Goal: Transaction & Acquisition: Purchase product/service

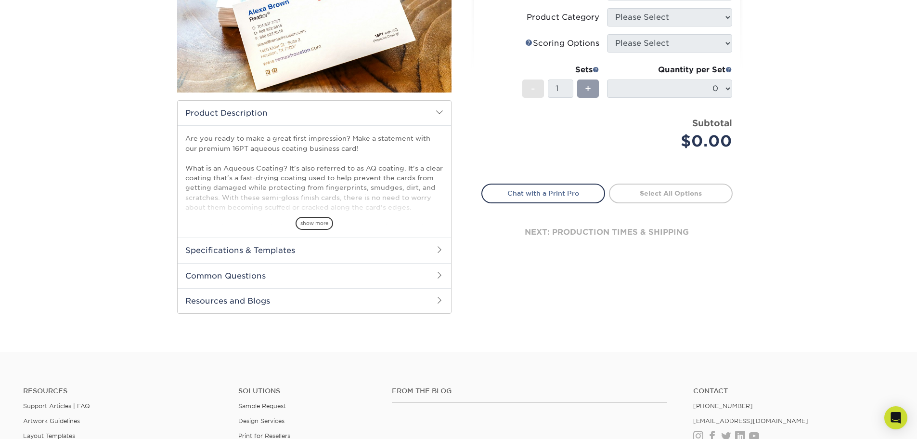
scroll to position [193, 0]
click at [314, 230] on span "show more" at bounding box center [315, 223] width 38 height 13
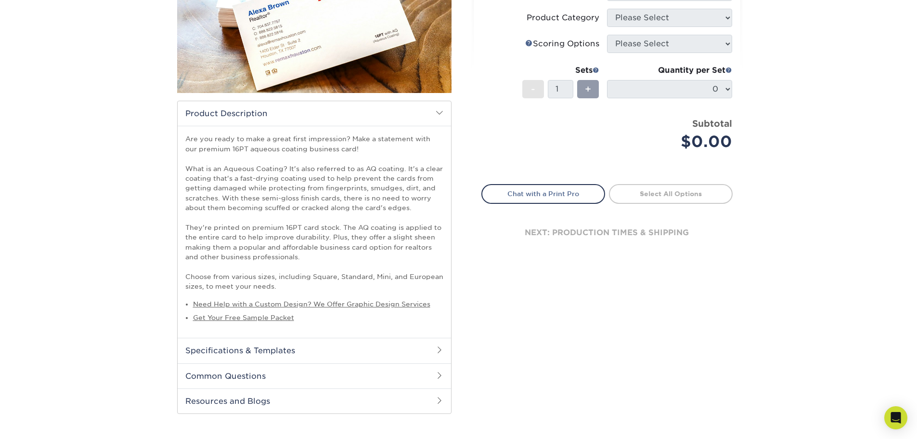
click at [214, 209] on p "Are you ready to make a great first impression? Make a statement with our premi…" at bounding box center [314, 212] width 258 height 157
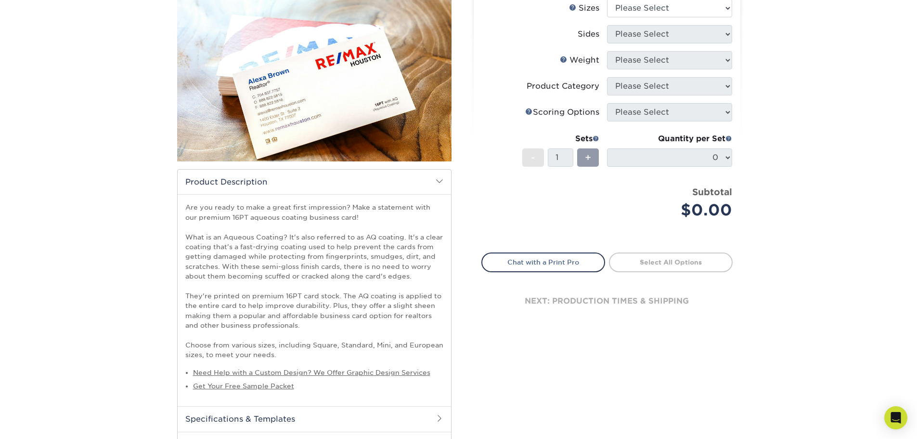
scroll to position [48, 0]
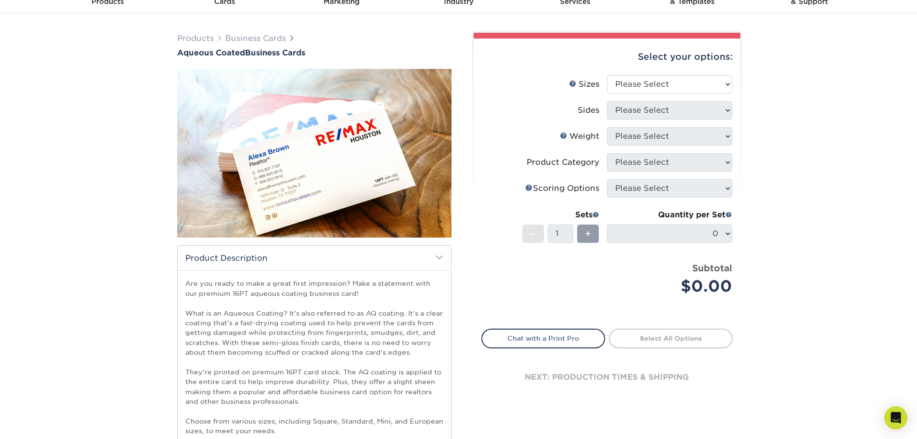
click at [659, 72] on div "Select your options:" at bounding box center [606, 57] width 251 height 37
click at [660, 81] on select "Please Select 1.5" x 3.5" - Mini 1.75" x 3.5" - Mini 2" x 3" - Mini 2" x 3.5" -…" at bounding box center [669, 84] width 125 height 18
select select "2.00x3.50"
click at [607, 75] on select "Please Select 1.5" x 3.5" - Mini 1.75" x 3.5" - Mini 2" x 3" - Mini 2" x 3.5" -…" at bounding box center [669, 84] width 125 height 18
click at [661, 110] on select "Please Select Print Both Sides Print Front Only" at bounding box center [669, 110] width 125 height 18
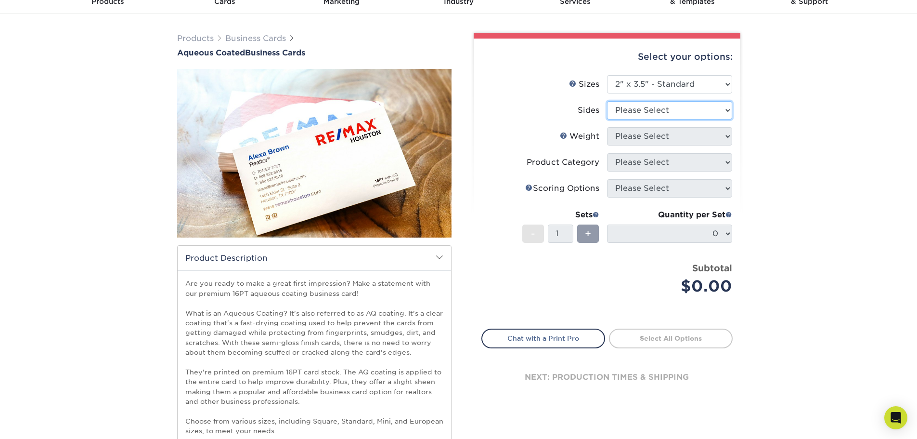
select select "13abbda7-1d64-4f25-8bb2-c179b224825d"
click at [607, 101] on select "Please Select Print Both Sides Print Front Only" at bounding box center [669, 110] width 125 height 18
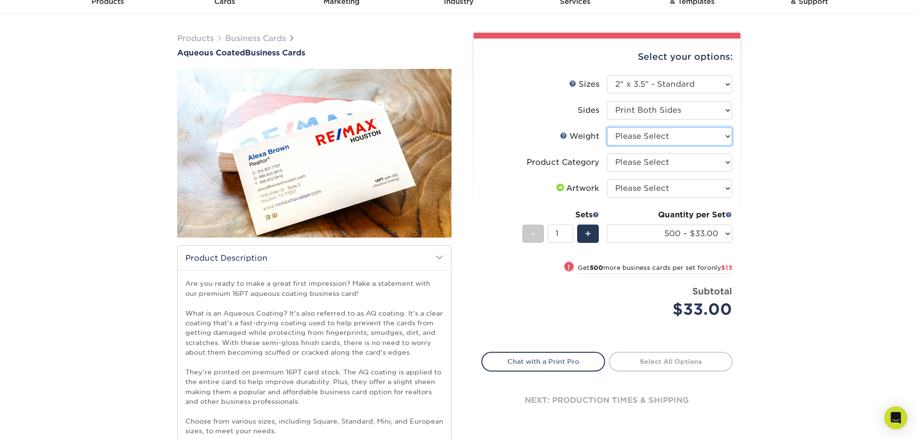
click at [679, 132] on select "Please Select 16PT" at bounding box center [669, 136] width 125 height 18
click at [607, 127] on select "Please Select 16PT" at bounding box center [669, 136] width 125 height 18
drag, startPoint x: 673, startPoint y: 135, endPoint x: 670, endPoint y: 143, distance: 9.1
click at [673, 135] on select "Please Select 16PT" at bounding box center [669, 136] width 125 height 18
select select "16PT"
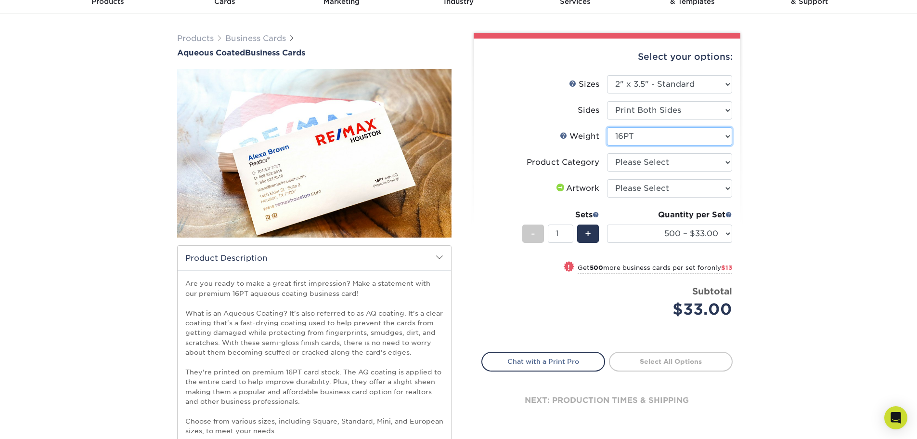
click at [607, 127] on select "Please Select 16PT" at bounding box center [669, 136] width 125 height 18
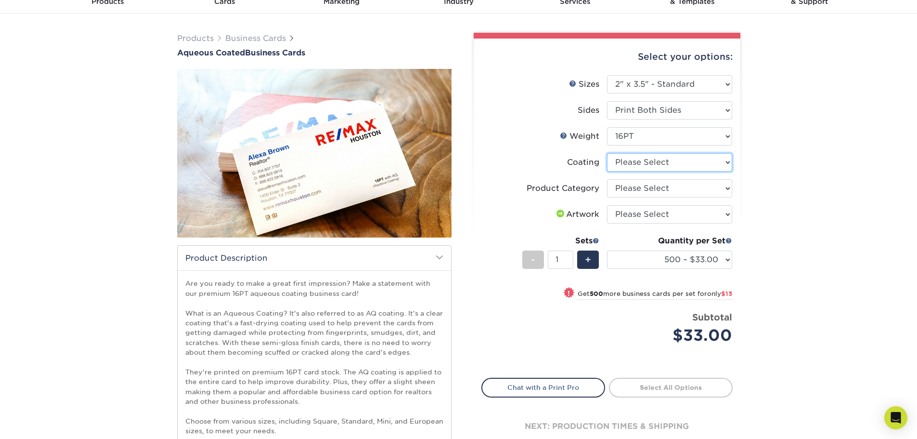
click at [685, 163] on select at bounding box center [669, 162] width 125 height 18
select select "d41dab50-ff65-4f4f-bb17-2afe4d36ae33"
click at [607, 153] on select at bounding box center [669, 162] width 125 height 18
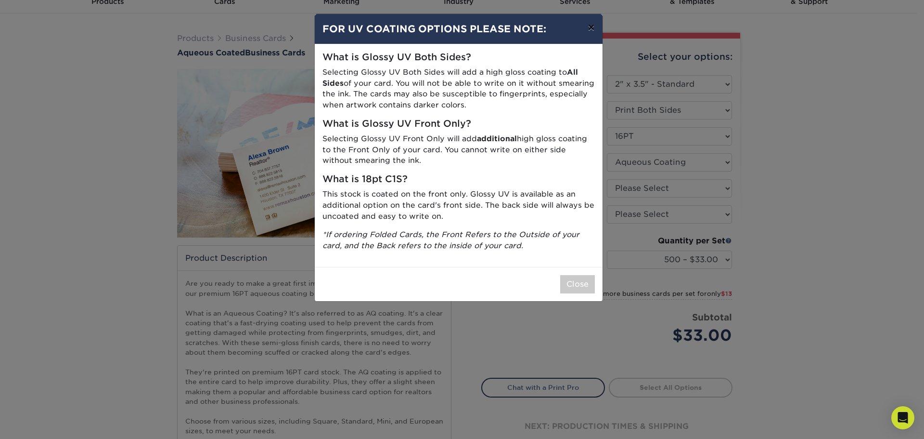
click at [586, 22] on button "×" at bounding box center [591, 27] width 22 height 27
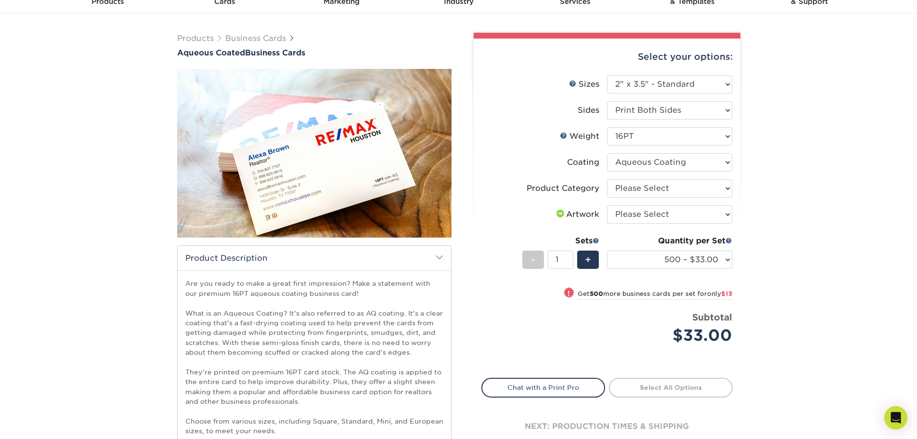
click at [663, 177] on li "Coating" at bounding box center [607, 166] width 250 height 26
click at [663, 192] on select "Please Select Business Cards" at bounding box center [669, 188] width 125 height 18
select select "3b5148f1-0588-4f88-a218-97bcfdce65c1"
click at [607, 179] on select "Please Select Business Cards" at bounding box center [669, 188] width 125 height 18
click at [664, 218] on select "Please Select I will upload files I need a design - $100" at bounding box center [669, 214] width 125 height 18
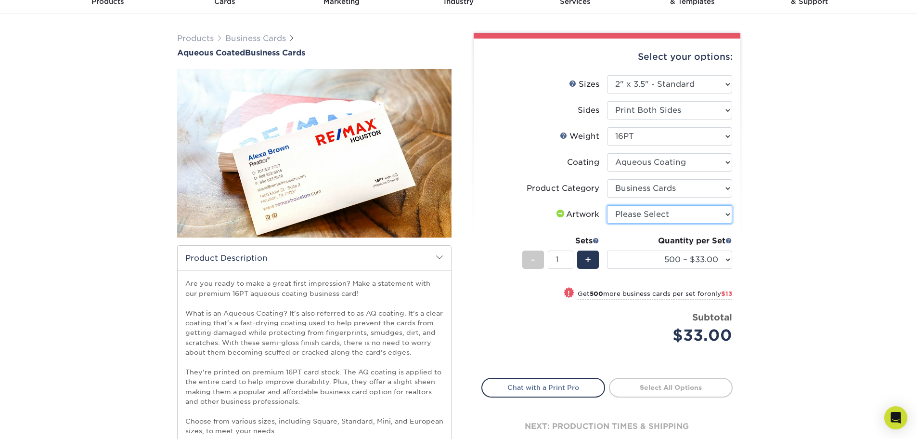
select select "upload"
click at [607, 205] on select "Please Select I will upload files I need a design - $100" at bounding box center [669, 214] width 125 height 18
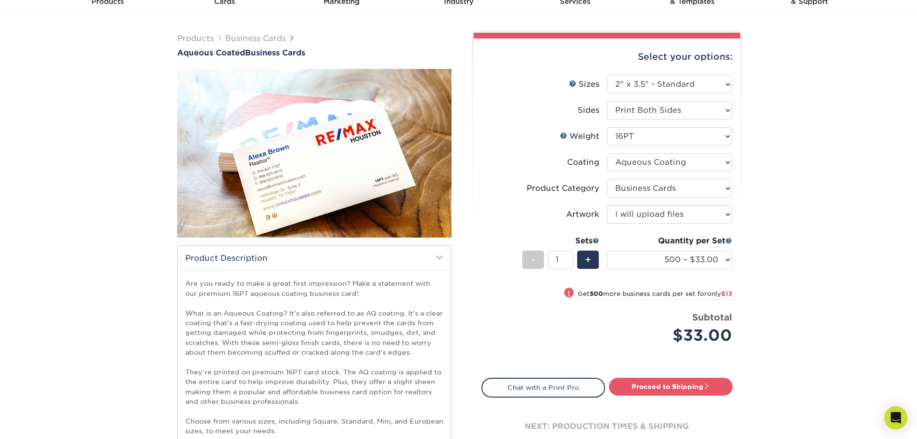
click at [785, 246] on div "Products Business Cards Aqueous Coated Business Cards show more $" at bounding box center [458, 304] width 917 height 583
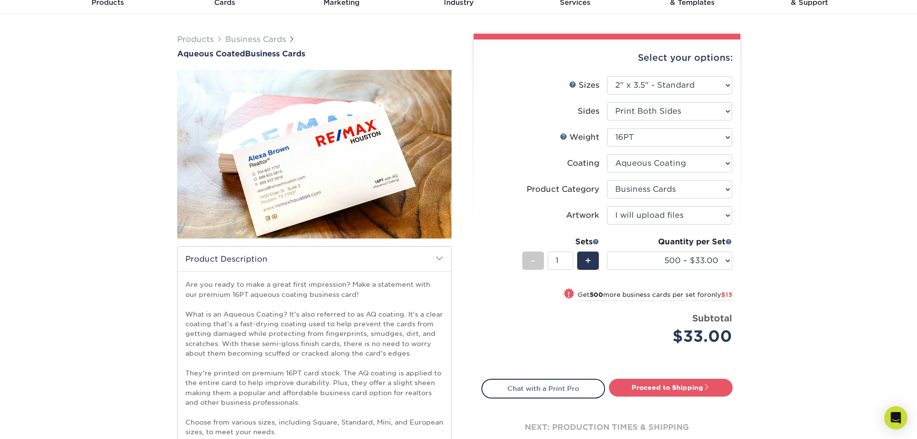
scroll to position [0, 0]
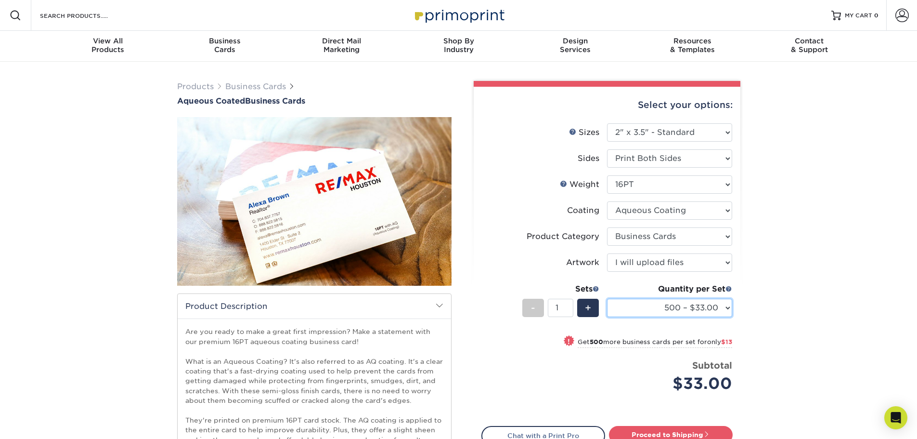
click at [646, 315] on select "500 – $33.00 1000 – $46.00 2500 – $99.00 5000 – $141.00 7500 – $224.00 10000 – …" at bounding box center [669, 307] width 125 height 18
click at [646, 310] on select "500 – $33.00 1000 – $46.00 2500 – $99.00 5000 – $141.00 7500 – $224.00 10000 – …" at bounding box center [669, 307] width 125 height 18
click at [765, 296] on div "Products Business Cards Aqueous Coated Business Cards show more $" at bounding box center [458, 353] width 917 height 583
